Goal: Task Accomplishment & Management: Use online tool/utility

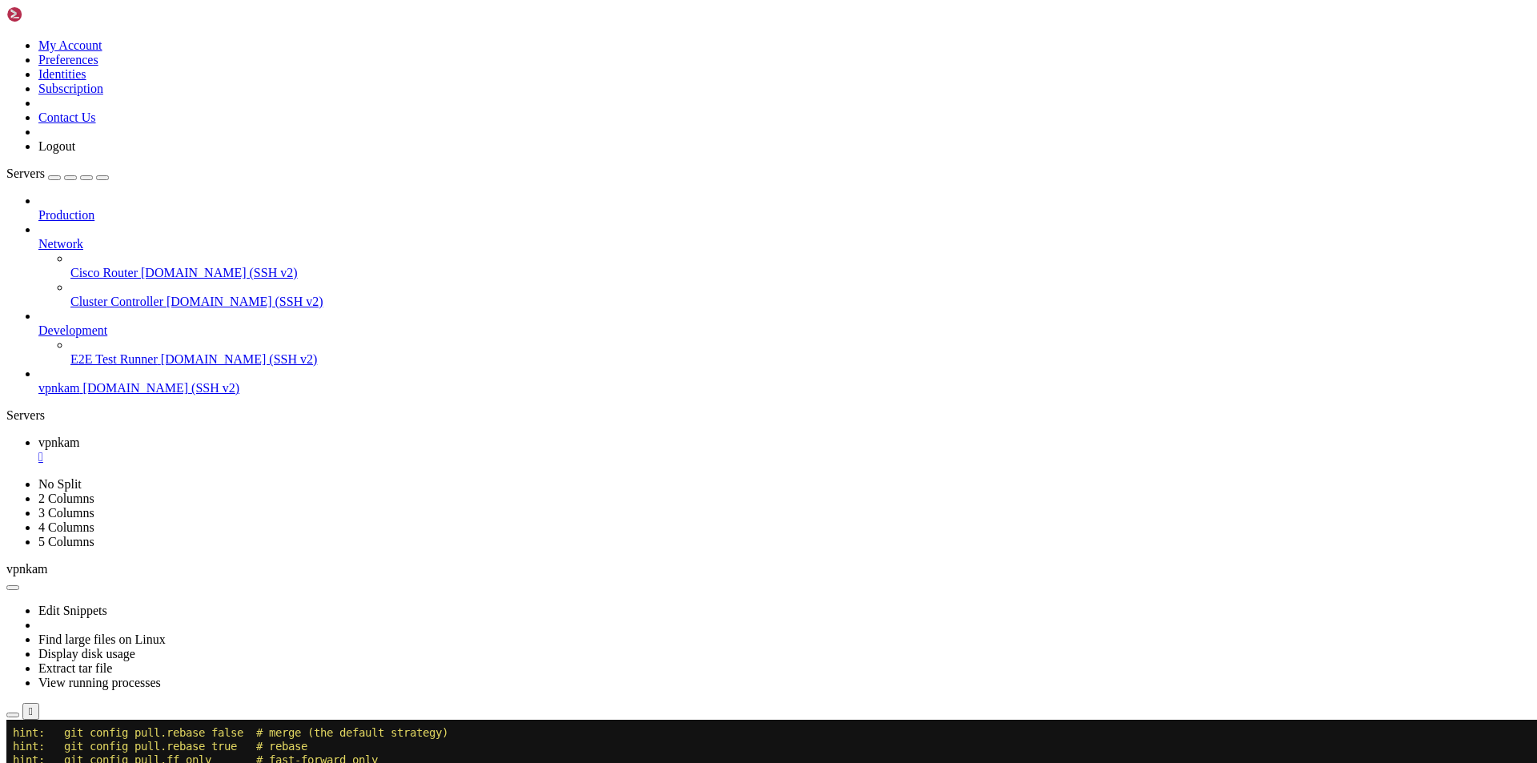
scroll to position [313, 0]
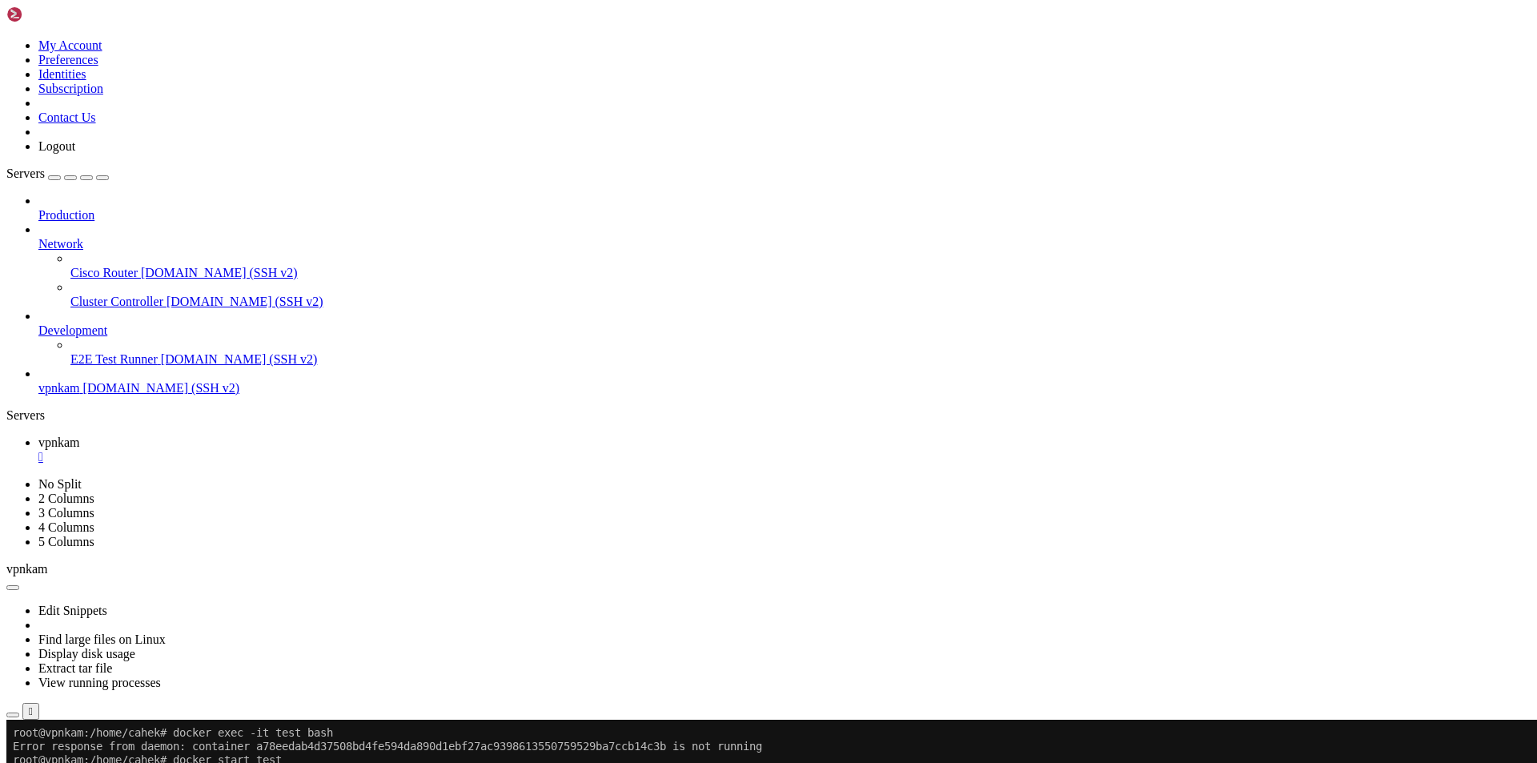
scroll to position [463, 0]
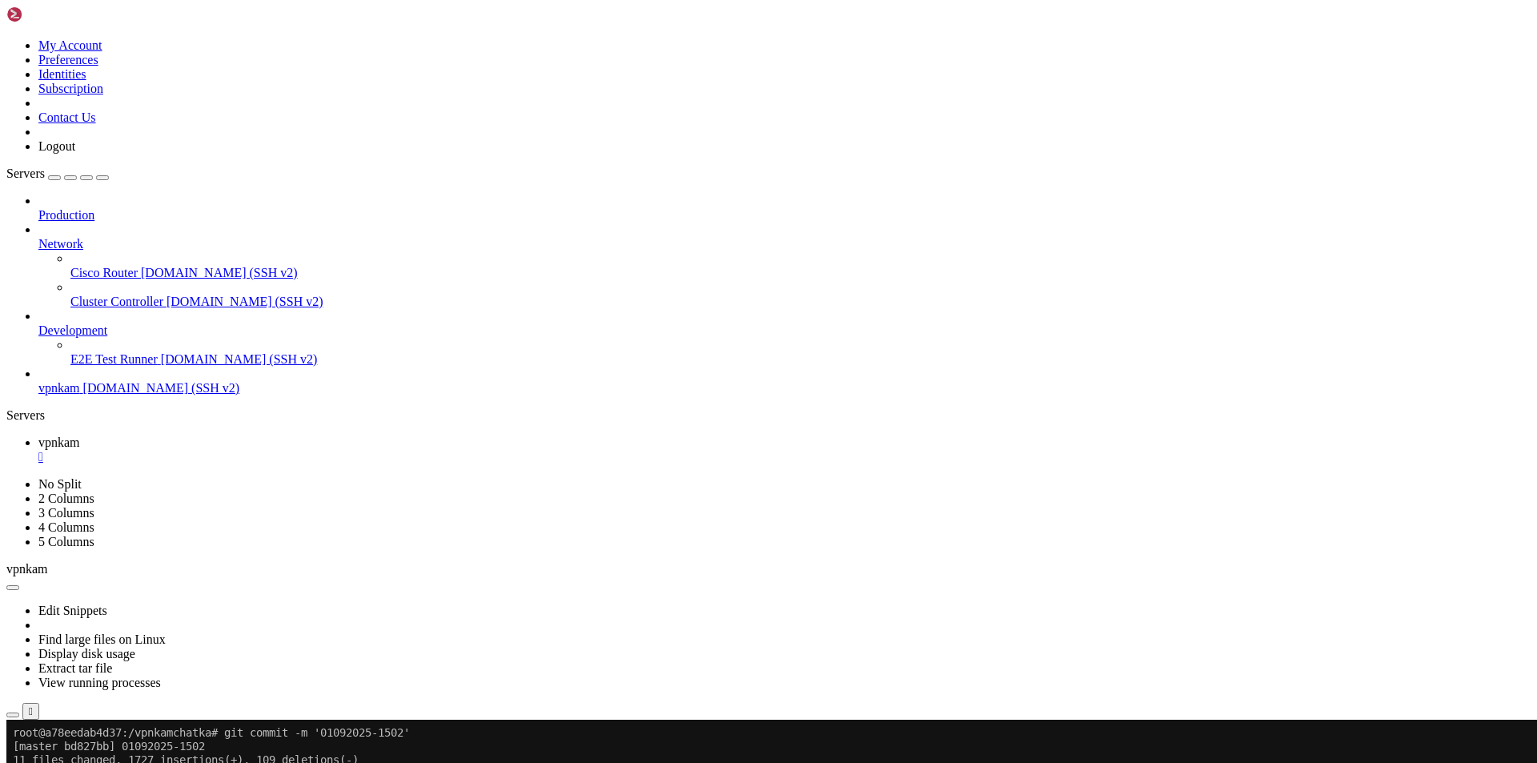
drag, startPoint x: 264, startPoint y: 1372, endPoint x: 14, endPoint y: 1303, distance: 258.9
drag, startPoint x: 272, startPoint y: 1369, endPoint x: 12, endPoint y: 1306, distance: 267.8
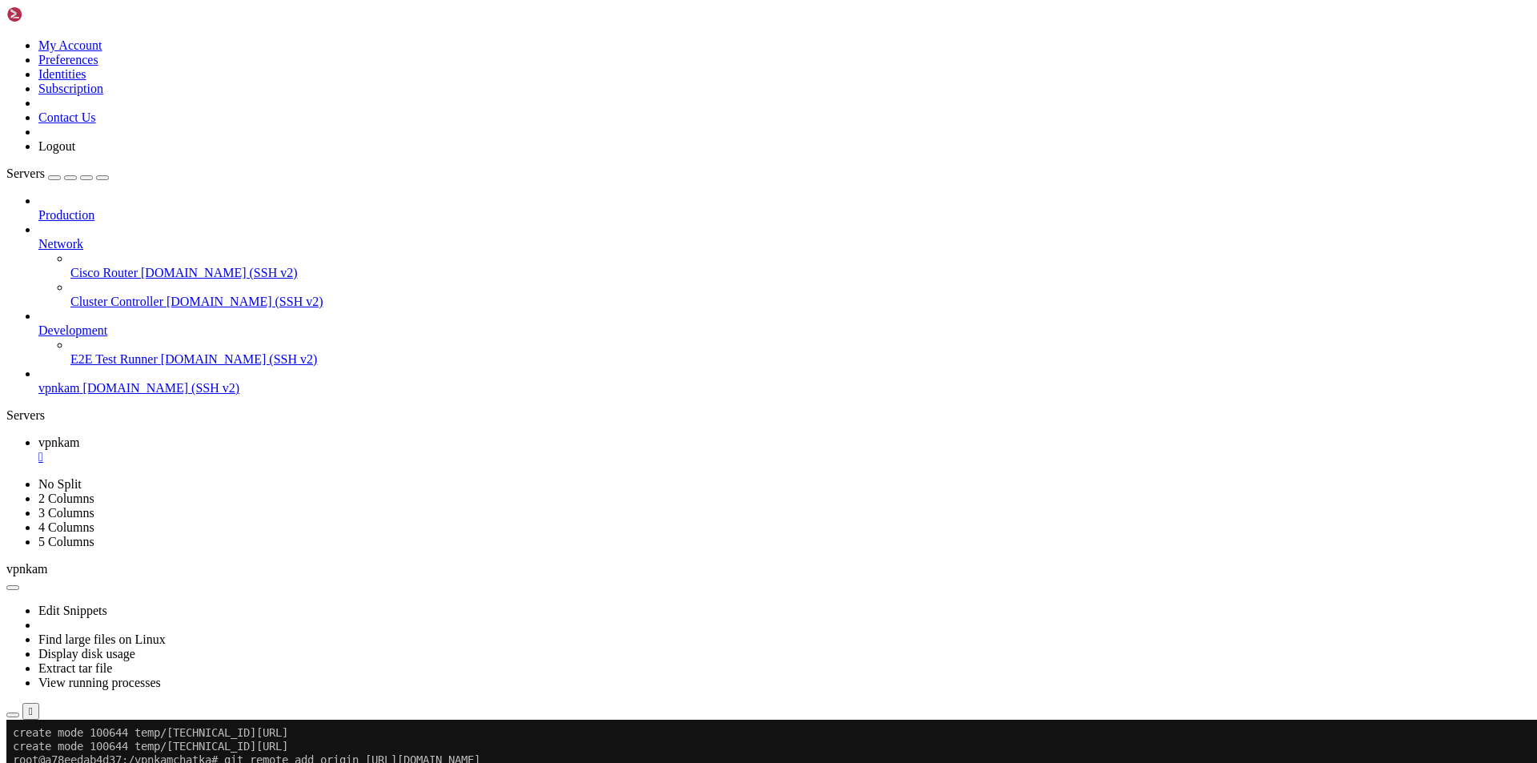
copy div "root@a78eedab4d37:/vpnkamchatka# git remote set-url origin [URL][EMAIL_ADDRESS]…"
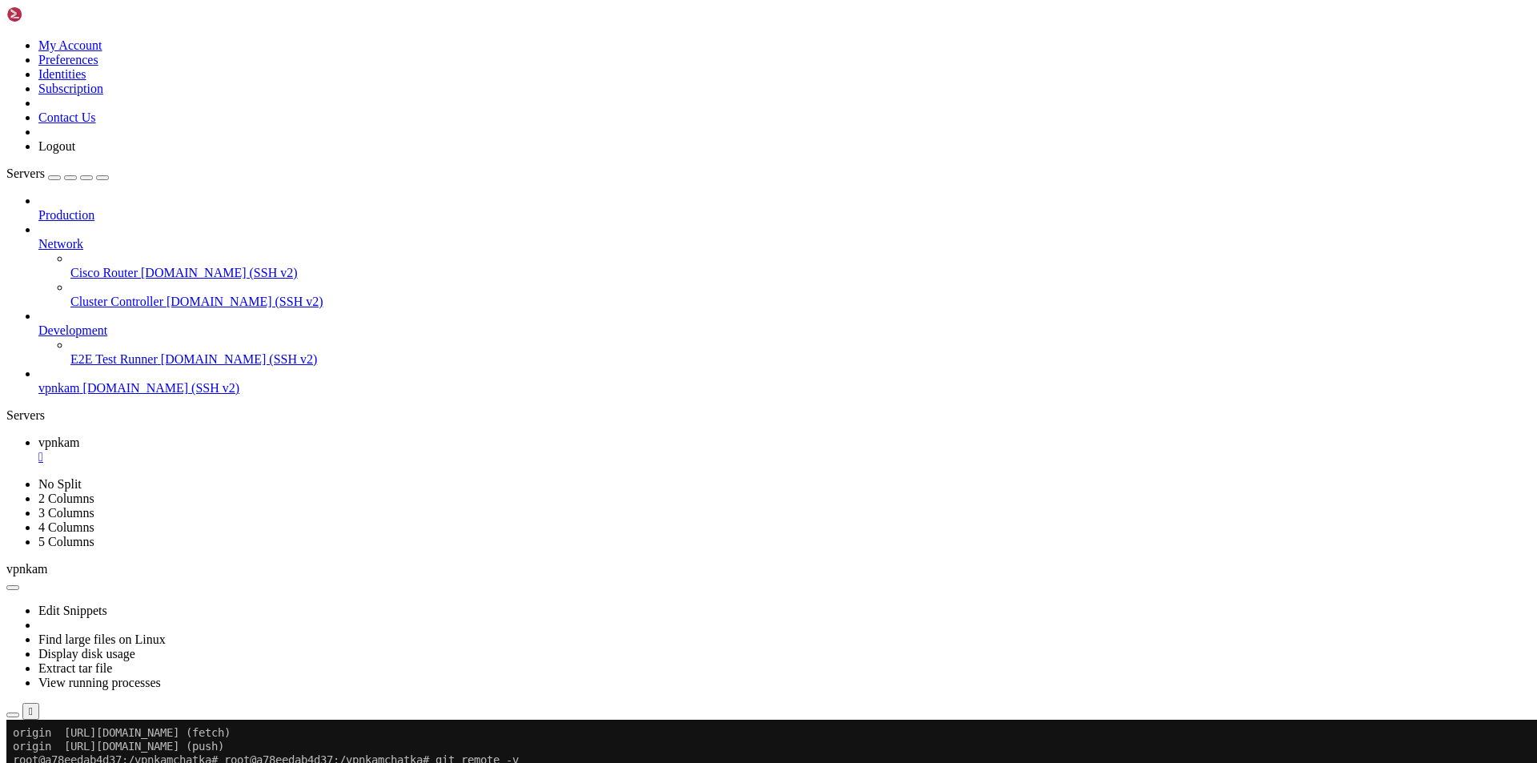
drag, startPoint x: 255, startPoint y: 1376, endPoint x: 14, endPoint y: 1333, distance: 244.7
copy div "root@a78eedab4d37:/vpnkamchatka# git push origin master remote: Invalid usernam…"
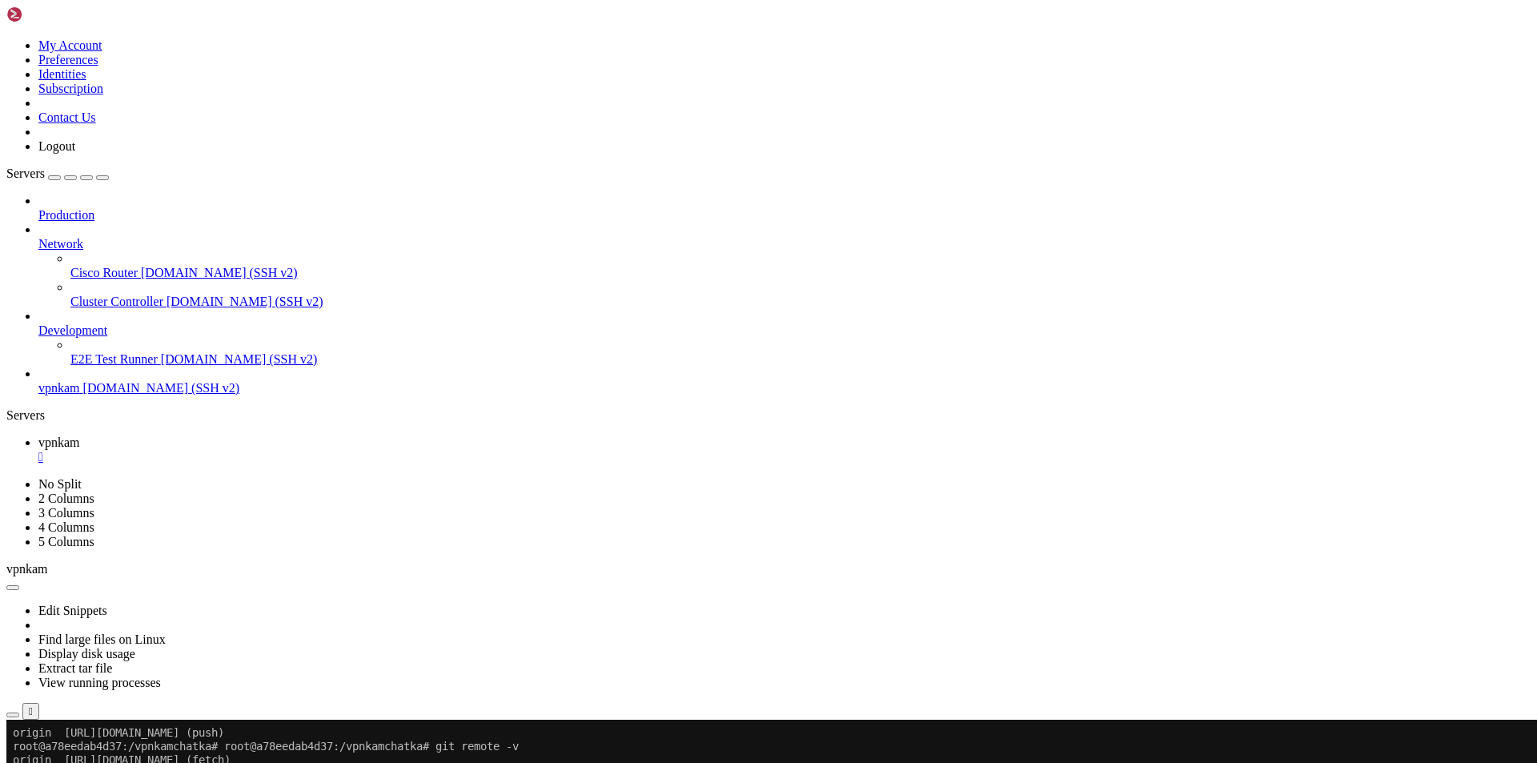
drag, startPoint x: 269, startPoint y: 1376, endPoint x: 12, endPoint y: 1301, distance: 267.8
copy div "root@a78eedab4d37:/vpnkamchatka# git remote add origin [URL][EMAIL_ADDRESS][DOM…"
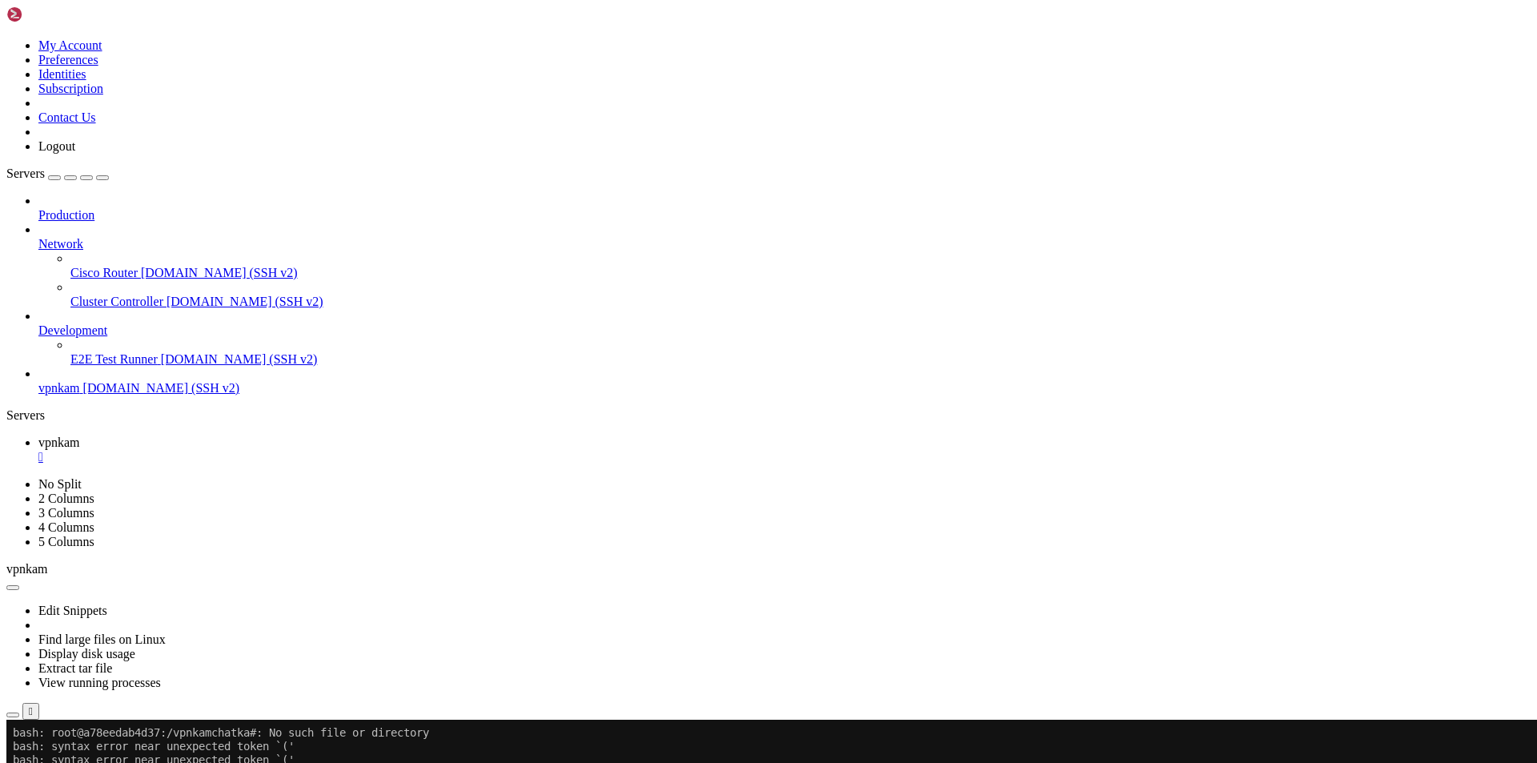
click at [456, 746] on div "SHELL NGN © (v 4.2 ) [DOMAIN_NAME] Connected" at bounding box center [768, 754] width 1524 height 43
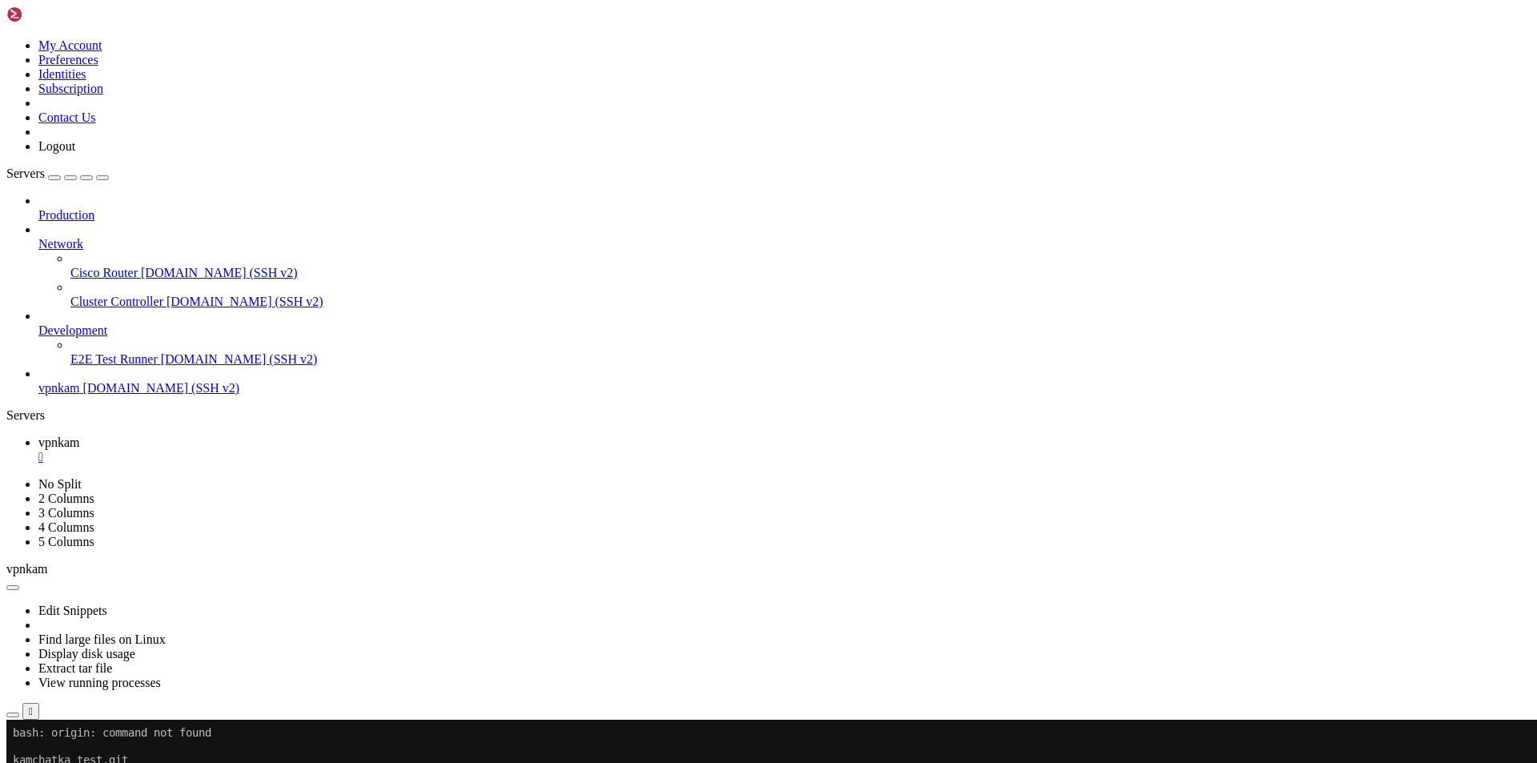
drag, startPoint x: 241, startPoint y: 1374, endPoint x: 14, endPoint y: 1327, distance: 232.1
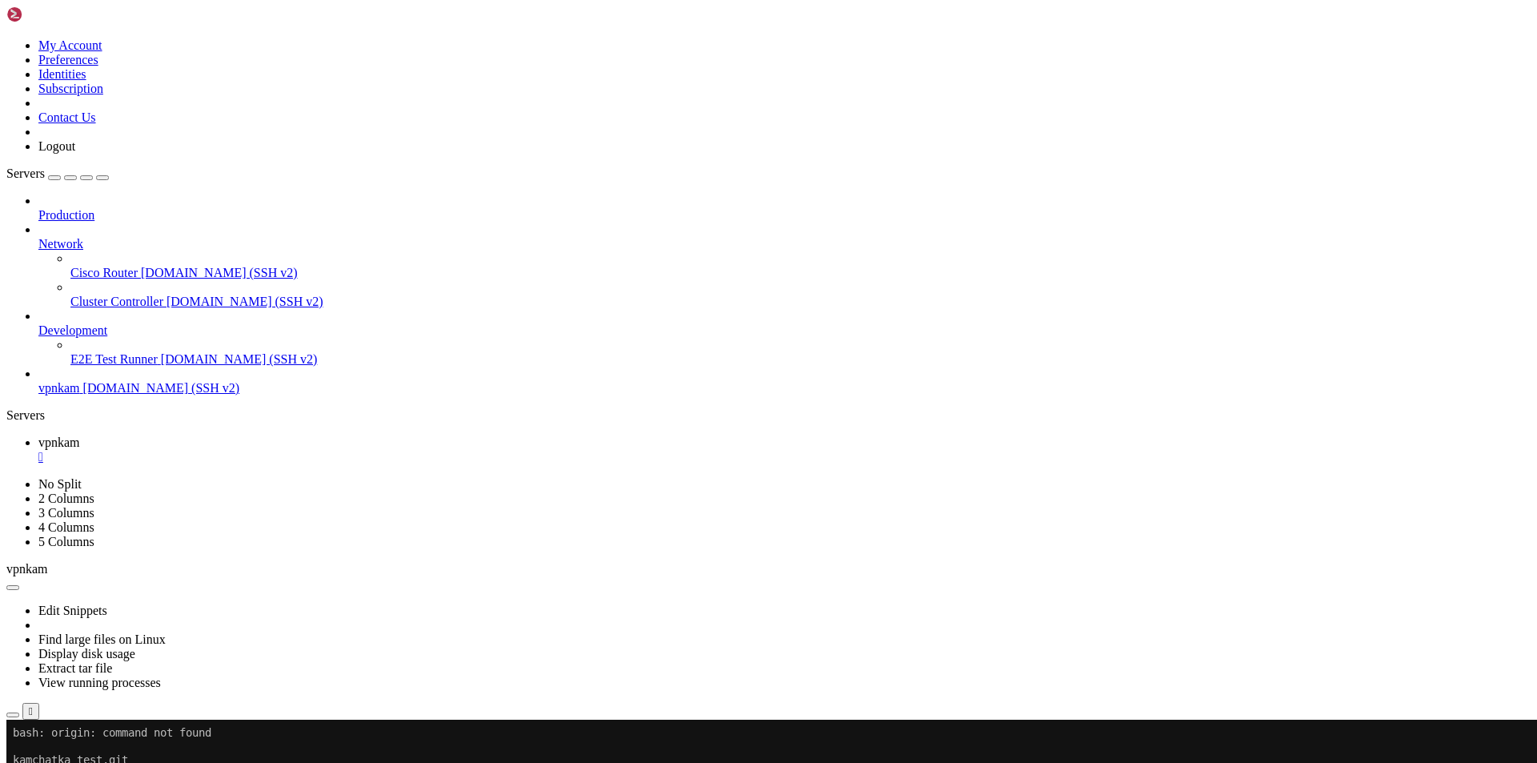
copy div "root@a78eedab4d37:/vpnkamchatka# git push -u origin master remote: Write access…"
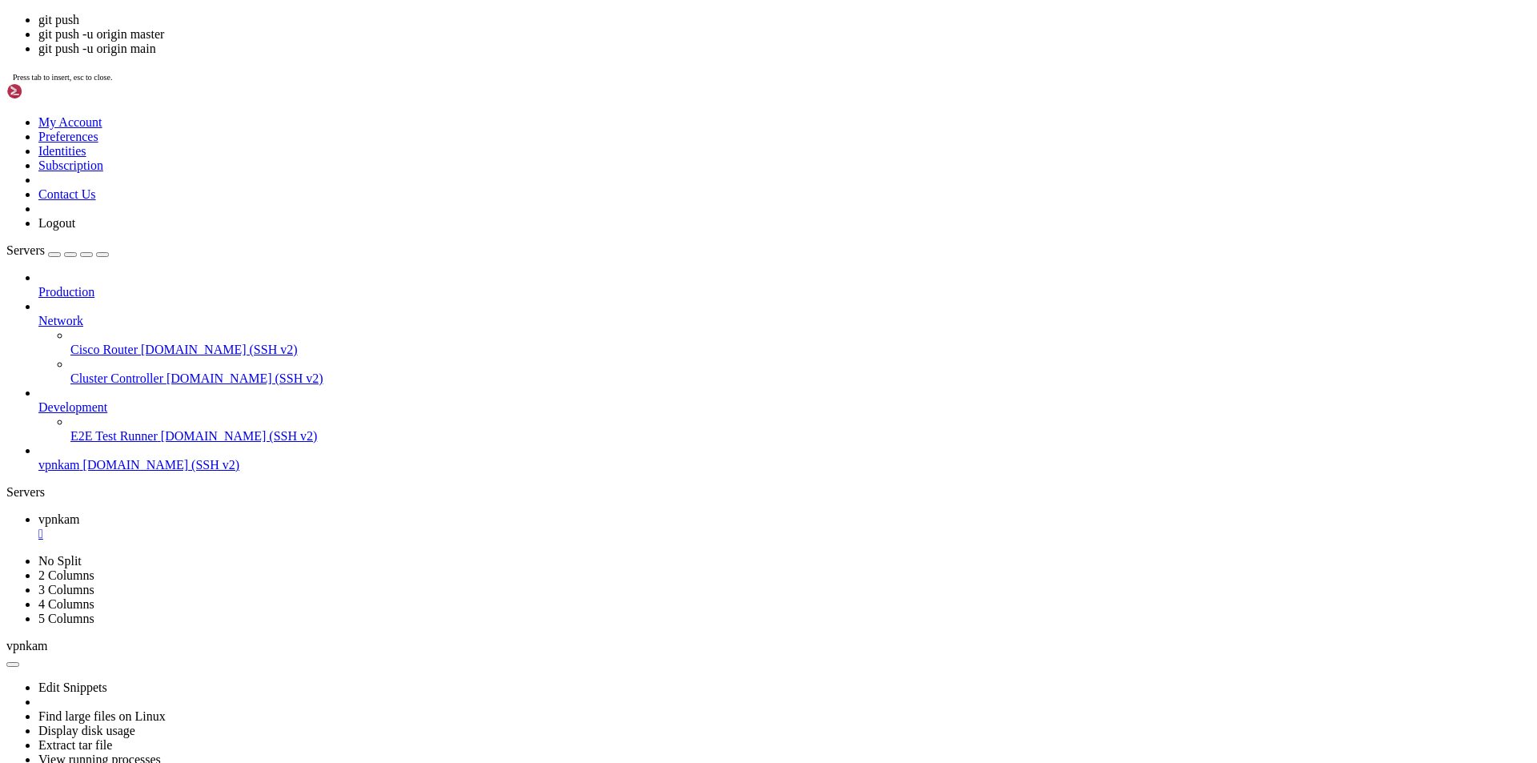
scroll to position [1171, 0]
